Goal: Check status: Check status

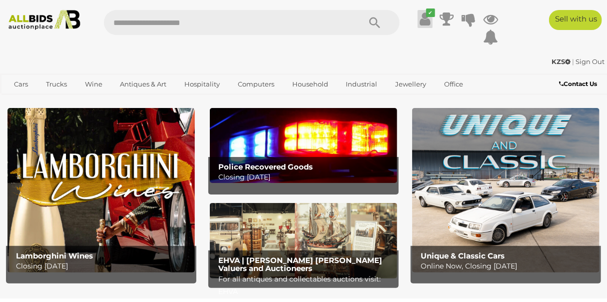
click at [420, 20] on icon at bounding box center [424, 19] width 10 height 18
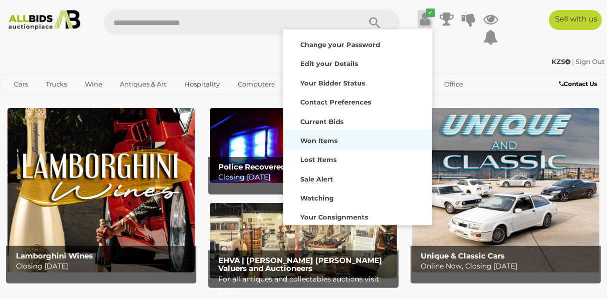
scroll to position [78, 0]
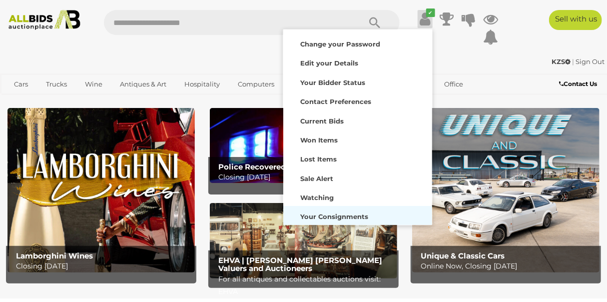
click at [345, 219] on strong "Your Consignments" at bounding box center [335, 216] width 68 height 8
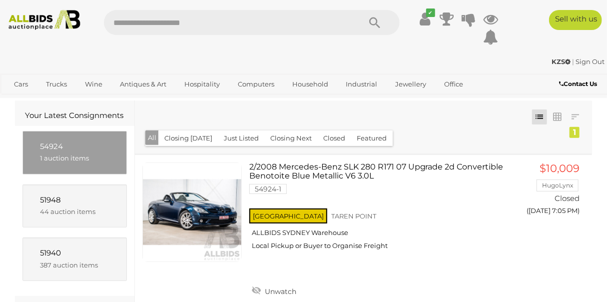
scroll to position [90, 0]
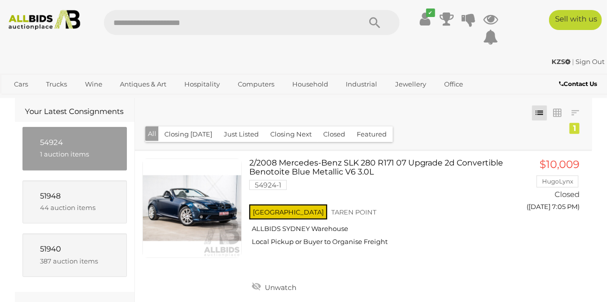
click at [48, 147] on div "54924" at bounding box center [74, 142] width 69 height 11
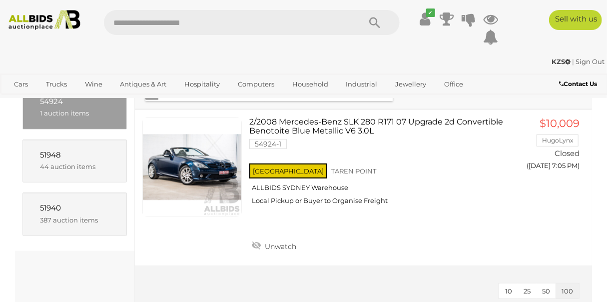
scroll to position [135, 0]
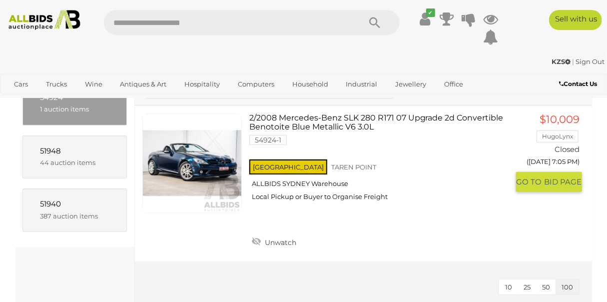
click at [267, 120] on link "2/2008 Mercedes-Benz SLK 280 R171 07 Upgrade 2d Convertible Benotoite Blue Meta…" at bounding box center [383, 160] width 252 height 95
